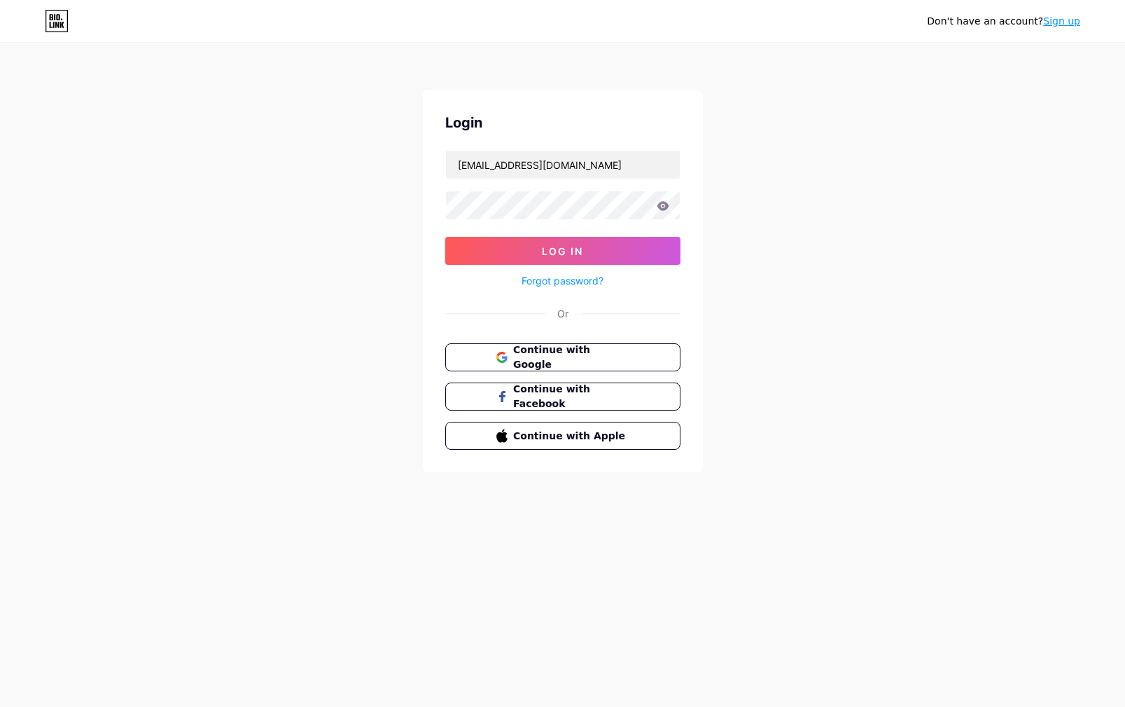
drag, startPoint x: 553, startPoint y: 251, endPoint x: 628, endPoint y: 286, distance: 83.0
click at [553, 251] on span "Log In" at bounding box center [562, 251] width 41 height 12
click at [541, 249] on button "Log In" at bounding box center [562, 251] width 235 height 28
click at [561, 254] on span "Log In" at bounding box center [562, 251] width 41 height 12
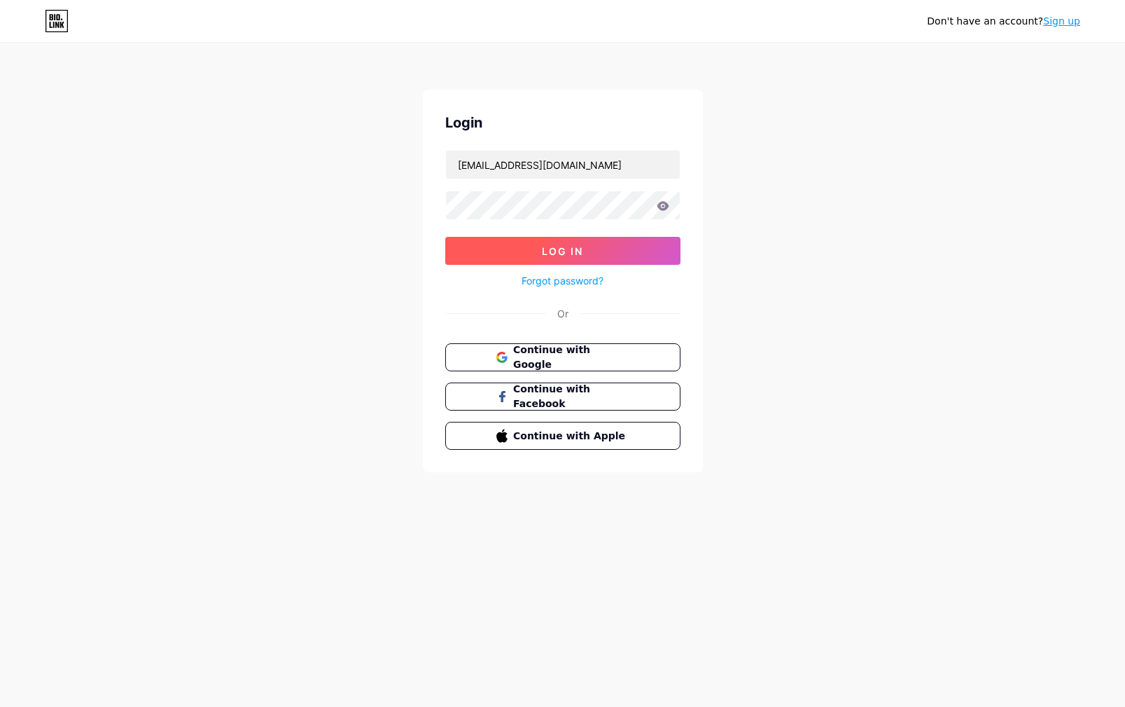
click at [561, 254] on span "Log In" at bounding box center [562, 251] width 41 height 12
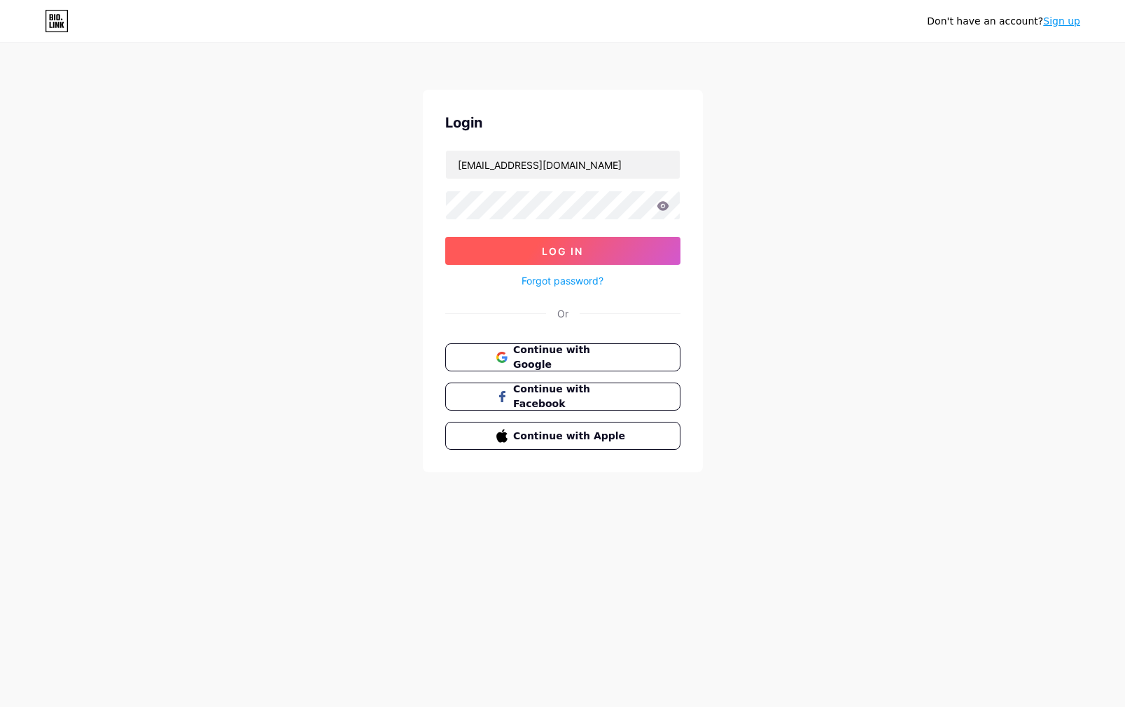
click at [561, 254] on span "Log In" at bounding box center [562, 251] width 41 height 12
click at [522, 249] on button "Log In" at bounding box center [562, 251] width 235 height 28
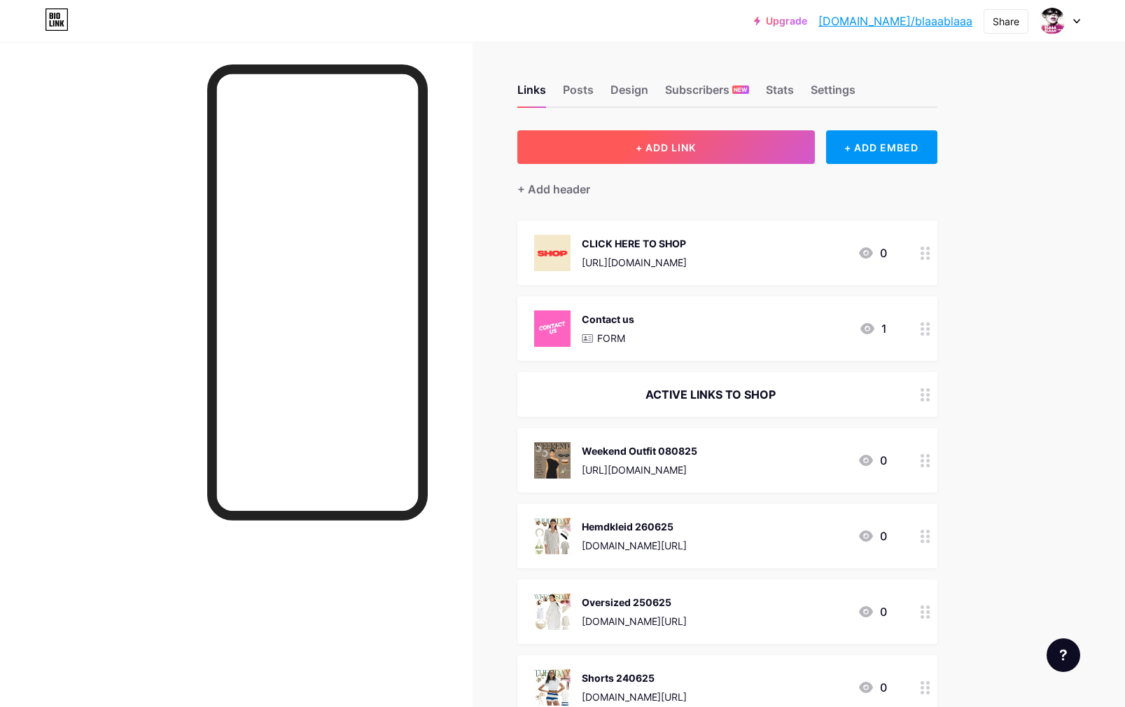
click at [649, 145] on span "+ ADD LINK" at bounding box center [666, 147] width 60 height 12
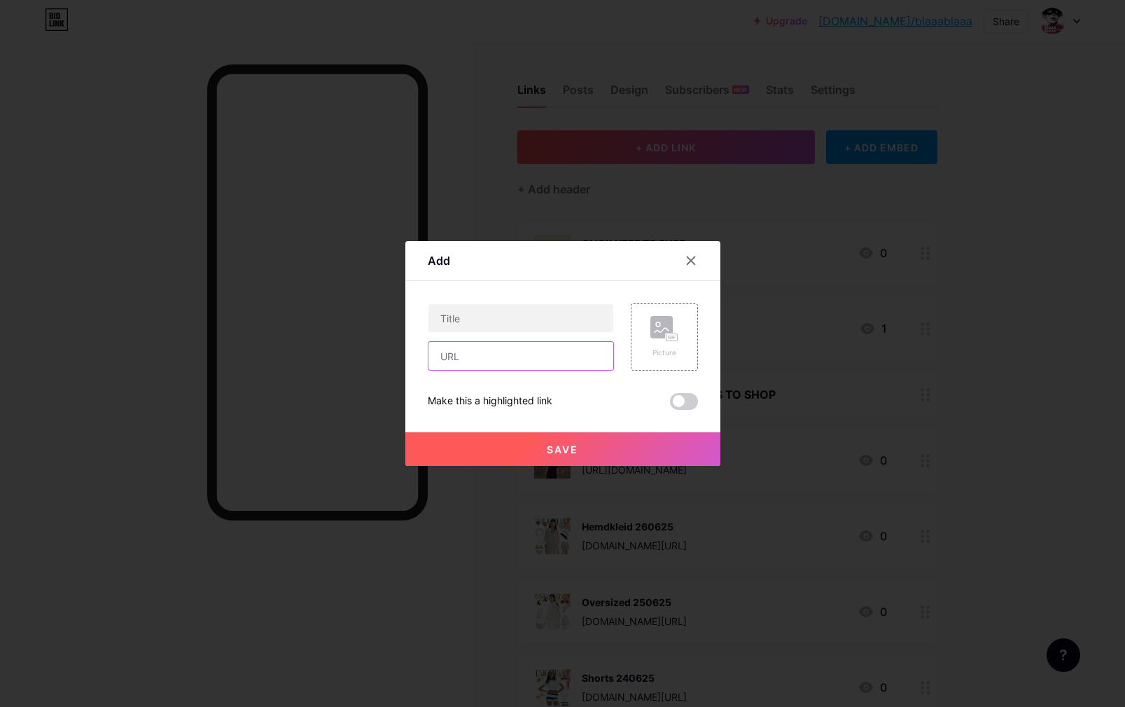
click at [516, 357] on input "text" at bounding box center [521, 356] width 185 height 28
click at [454, 315] on input "text" at bounding box center [521, 318] width 185 height 28
paste input "6 Chic Styles KW27 2025"
drag, startPoint x: 531, startPoint y: 318, endPoint x: 521, endPoint y: 320, distance: 10.0
click at [521, 320] on input "6 Chic Styles KW27 2025" at bounding box center [521, 318] width 185 height 28
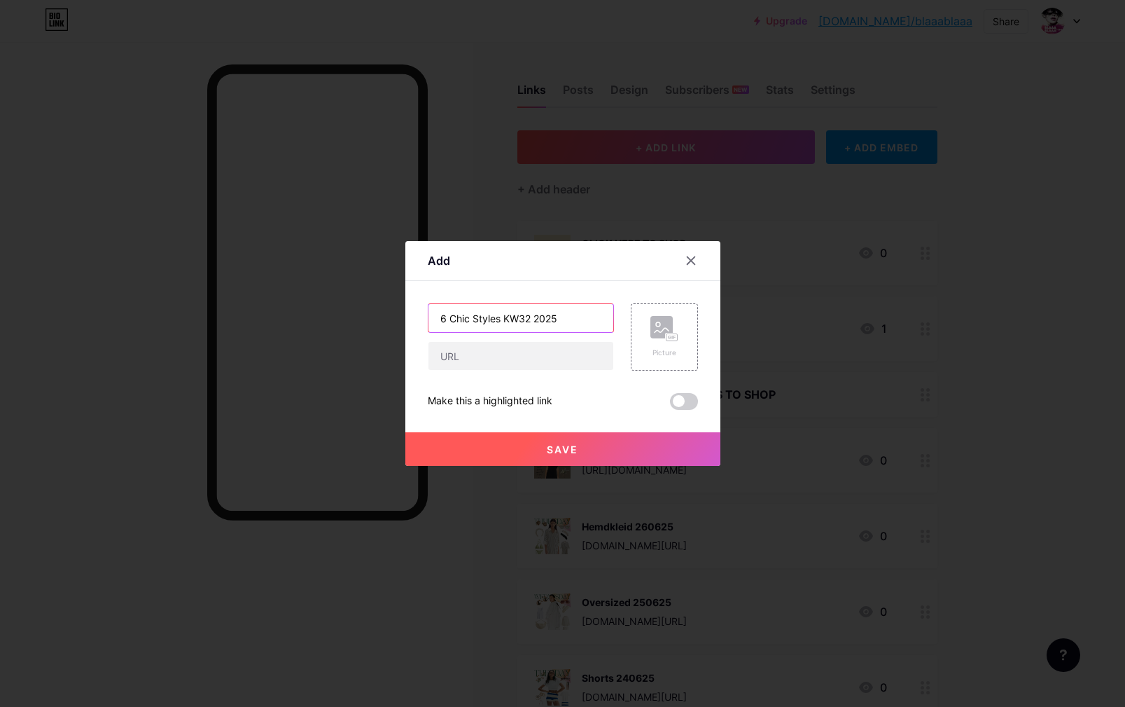
type input "6 Chic Styles KW32 2025"
click at [447, 354] on input "text" at bounding box center [521, 356] width 185 height 28
paste input "[URL][DOMAIN_NAME]"
drag, startPoint x: 604, startPoint y: 357, endPoint x: 341, endPoint y: 327, distance: 265.0
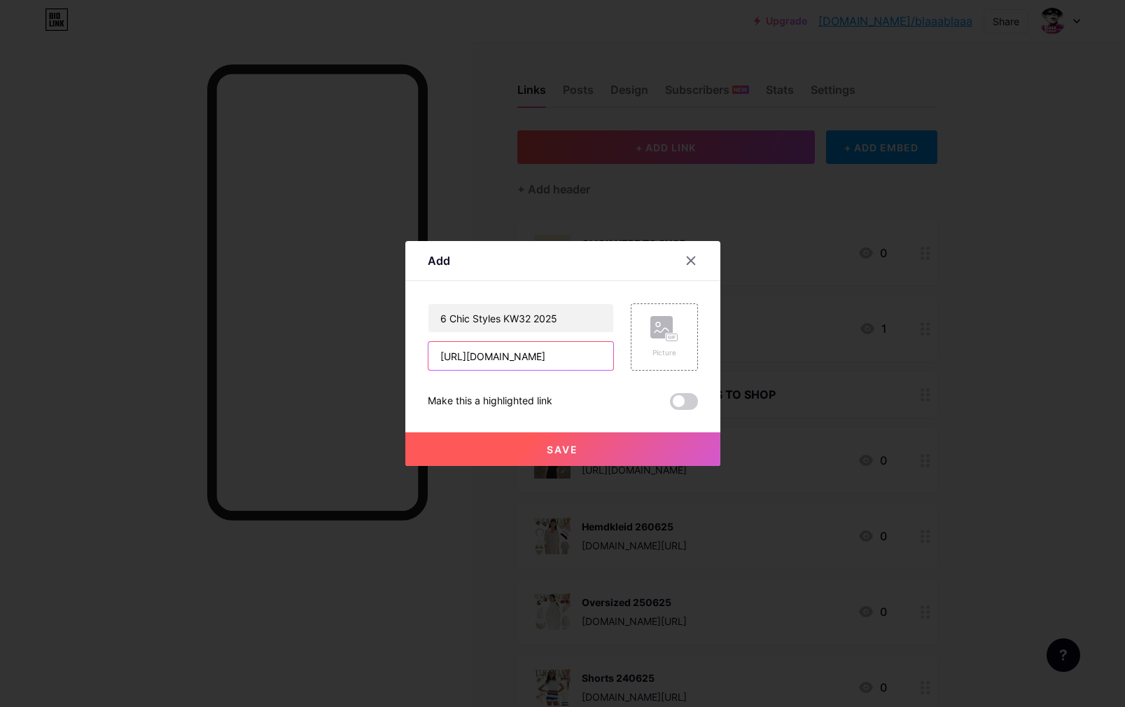
click at [428, 341] on div "[URL][DOMAIN_NAME]" at bounding box center [521, 355] width 186 height 29
paste input "s://[DOMAIN_NAME][URL]"
type input "[URL][DOMAIN_NAME]"
click at [649, 347] on div "Picture" at bounding box center [664, 336] width 67 height 67
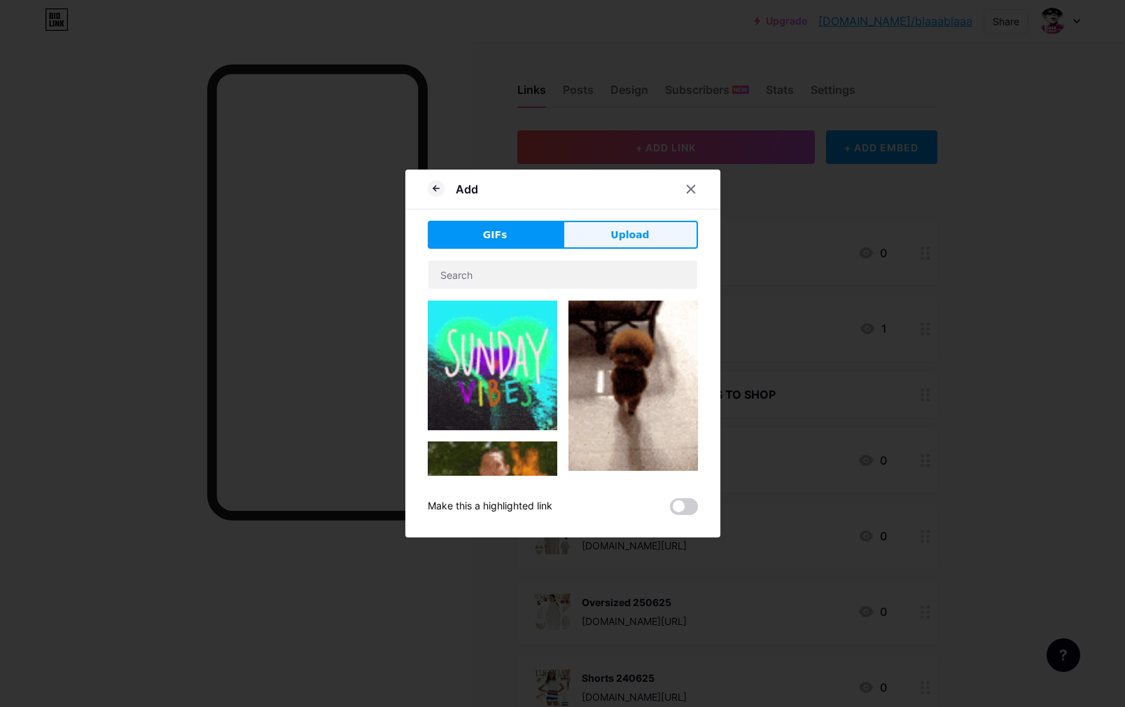
click at [631, 235] on span "Upload" at bounding box center [630, 235] width 39 height 15
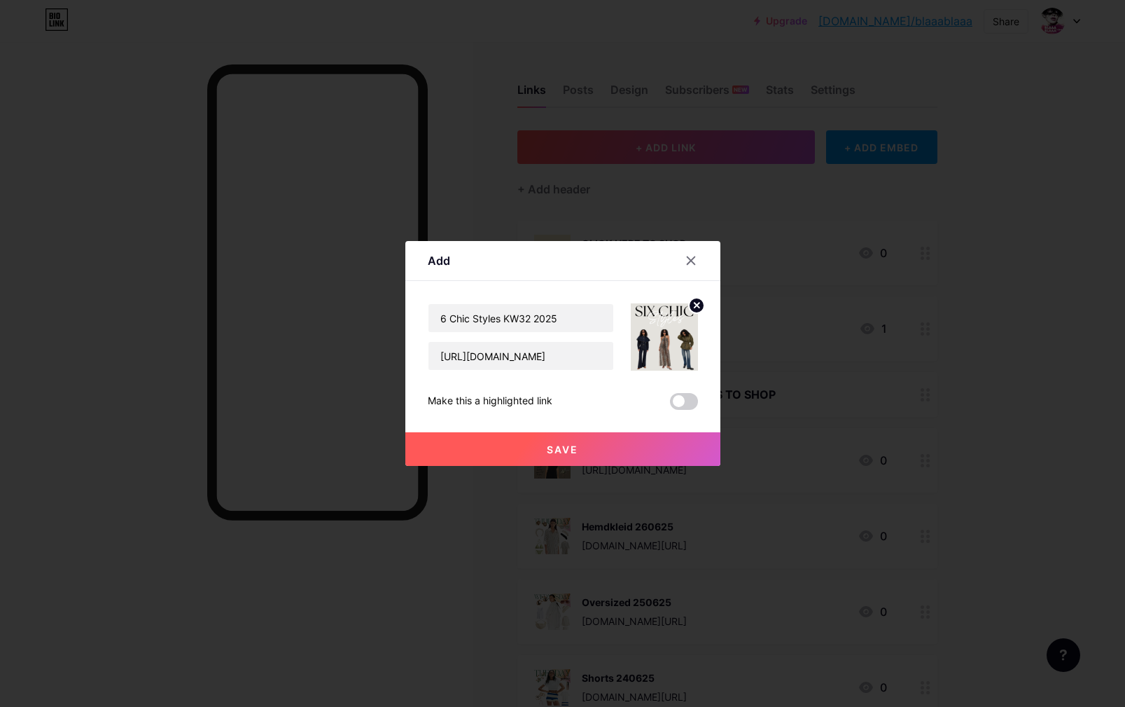
click at [600, 443] on button "Save" at bounding box center [562, 449] width 315 height 34
